Goal: Task Accomplishment & Management: Manage account settings

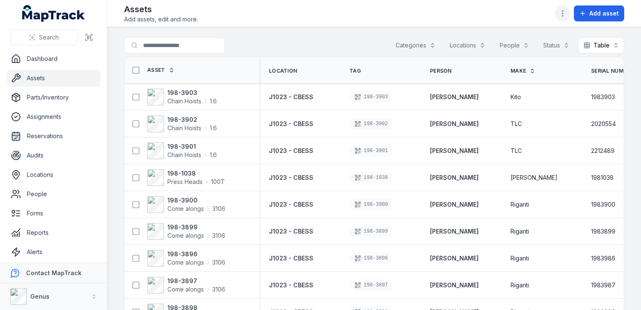
click at [563, 12] on icon "button" at bounding box center [562, 13] width 8 height 8
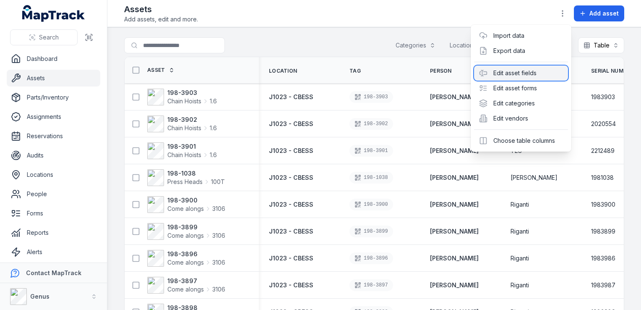
click at [520, 68] on div "Edit asset fields" at bounding box center [521, 72] width 94 height 15
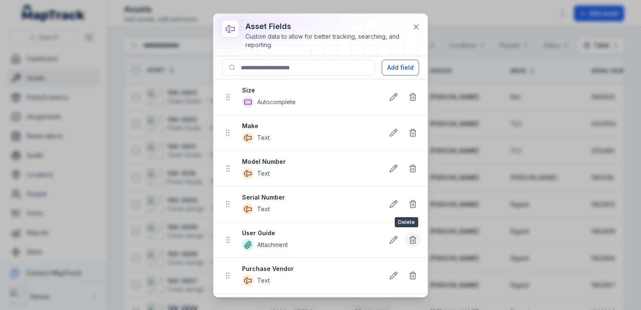
click at [412, 239] on line at bounding box center [412, 240] width 0 height 2
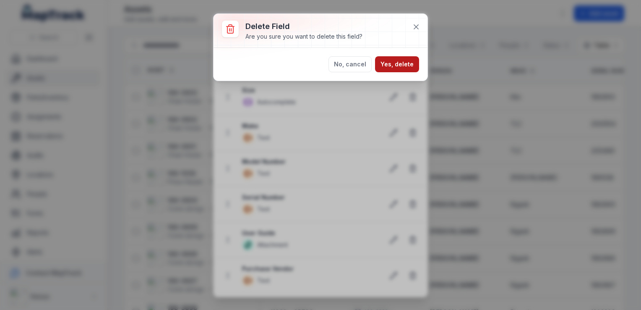
click at [400, 63] on button "Yes, delete" at bounding box center [397, 64] width 44 height 16
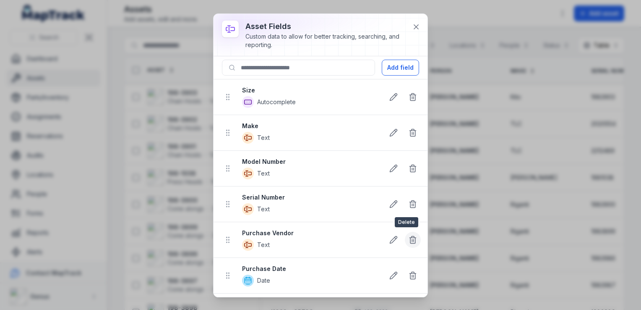
click at [409, 237] on icon at bounding box center [413, 239] width 8 height 8
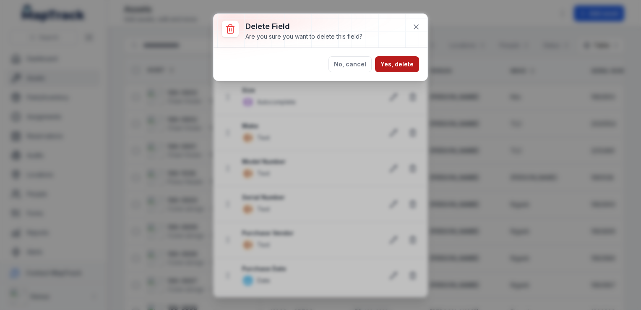
click at [395, 58] on button "Yes, delete" at bounding box center [397, 64] width 44 height 16
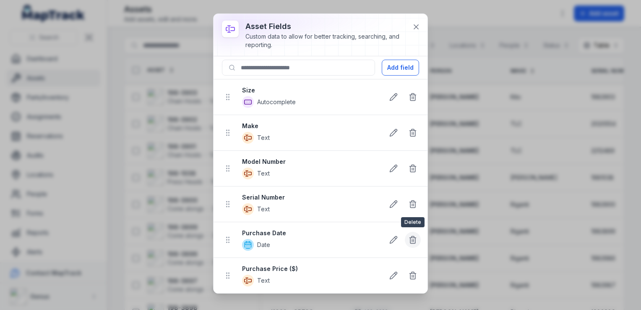
click at [412, 237] on icon at bounding box center [413, 239] width 8 height 8
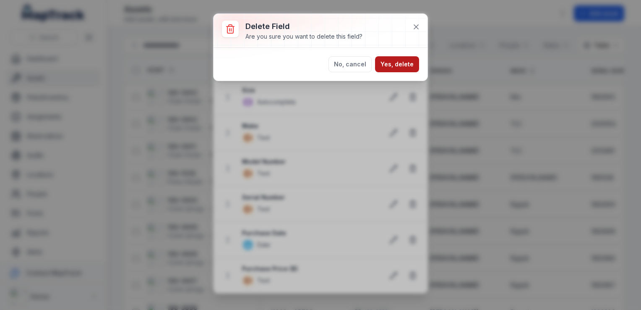
click at [393, 62] on button "Yes, delete" at bounding box center [397, 64] width 44 height 16
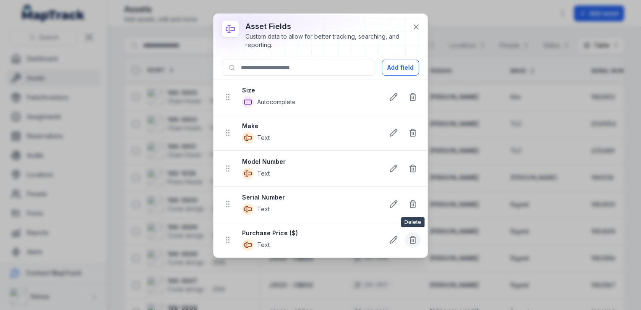
click at [412, 237] on icon at bounding box center [413, 237] width 6 height 0
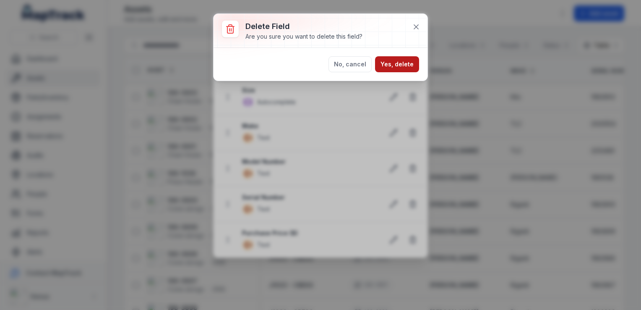
click at [388, 63] on button "Yes, delete" at bounding box center [397, 64] width 44 height 16
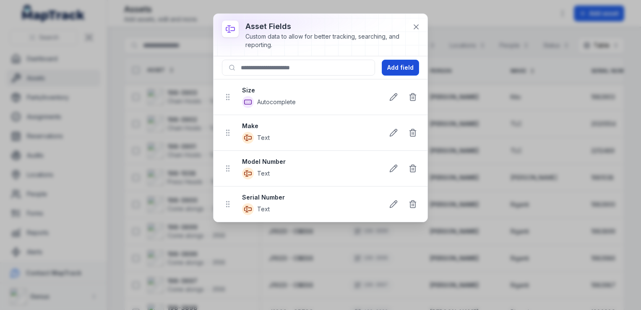
click at [394, 65] on button "Add field" at bounding box center [400, 68] width 37 height 16
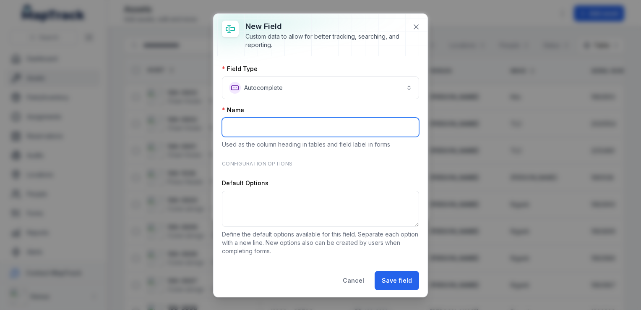
click at [272, 128] on input ":rat:-form-item-label" at bounding box center [320, 126] width 197 height 19
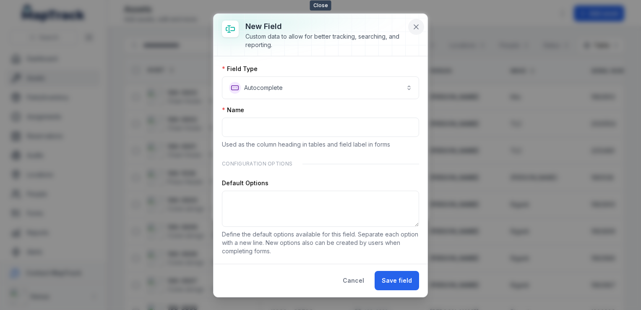
click at [416, 23] on icon at bounding box center [416, 27] width 8 height 8
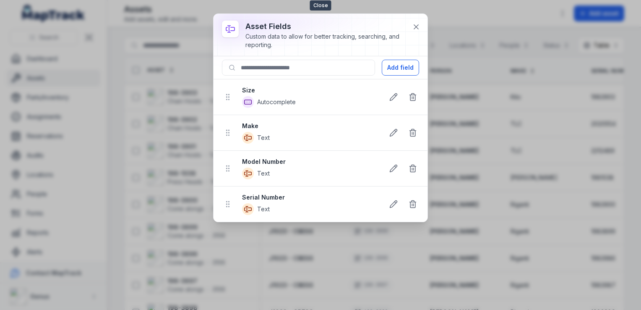
click at [416, 23] on icon at bounding box center [416, 27] width 8 height 8
